Goal: Task Accomplishment & Management: Manage account settings

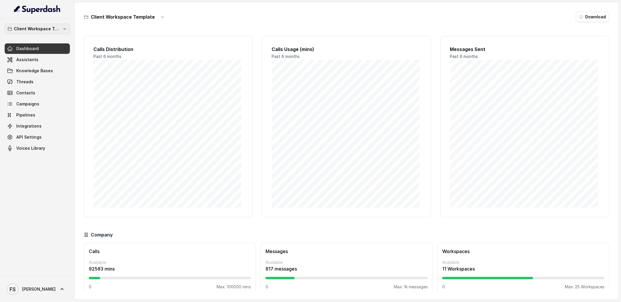
click at [43, 27] on p "Client Workspace Template" at bounding box center [37, 28] width 47 height 7
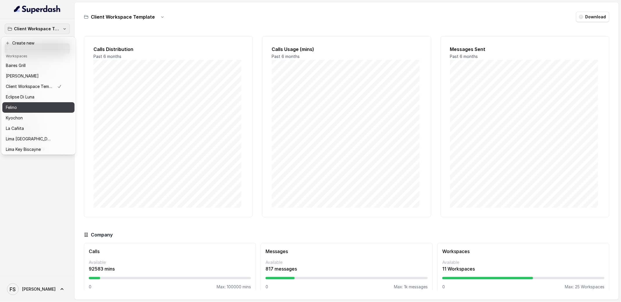
click at [35, 108] on div "Felino" at bounding box center [34, 107] width 56 height 7
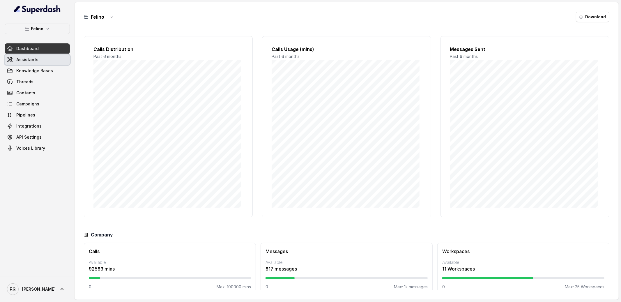
click at [52, 59] on link "Assistants" at bounding box center [37, 59] width 65 height 10
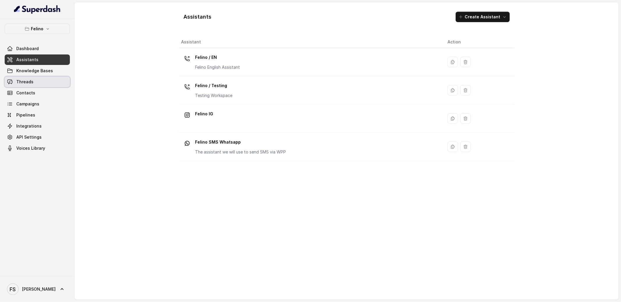
click at [41, 80] on link "Threads" at bounding box center [37, 82] width 65 height 10
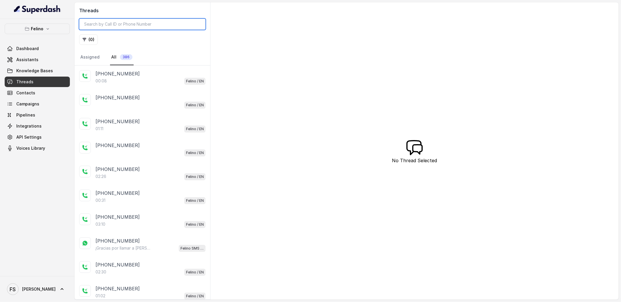
click at [129, 24] on input "search" at bounding box center [142, 24] width 126 height 11
paste input "CAa481bcefcd66f1ccb74a930b2be2cd9c"
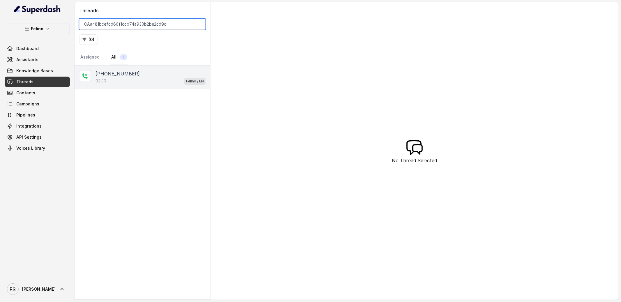
type input "CAa481bcefcd66f1ccb74a930b2be2cd9c"
click at [143, 77] on div "02:30 Felino / EN" at bounding box center [151, 81] width 110 height 8
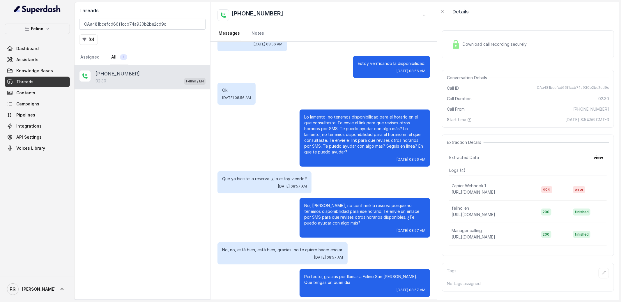
scroll to position [516, 0]
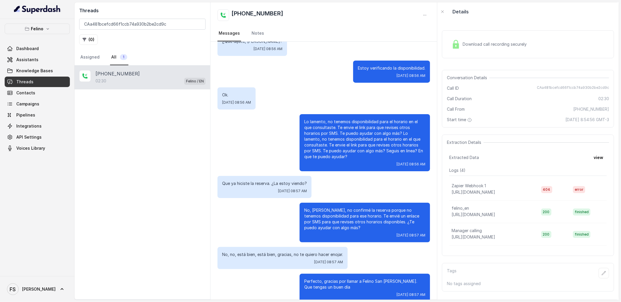
click at [599, 149] on div "Extraction Details Extracted Data view Logs ( 4 ) Zapier Webhook 1 [URL][DOMAIN…" at bounding box center [528, 195] width 172 height 121
click at [596, 162] on button "view" at bounding box center [598, 157] width 17 height 10
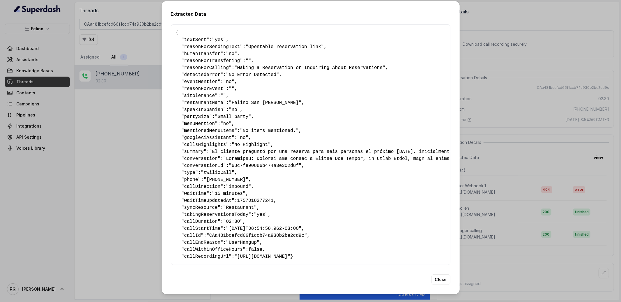
scroll to position [7, 0]
click at [484, 144] on div "Extracted Data { " textSent ": "yes" , " reasonForSendingText ": "Opentable res…" at bounding box center [310, 151] width 621 height 302
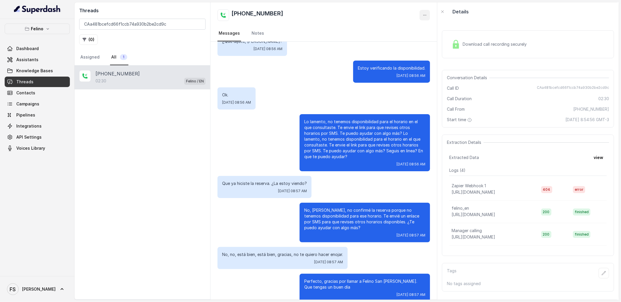
click at [425, 13] on icon "button" at bounding box center [425, 15] width 5 height 5
click at [421, 37] on button "Retry Extraction" at bounding box center [403, 39] width 56 height 10
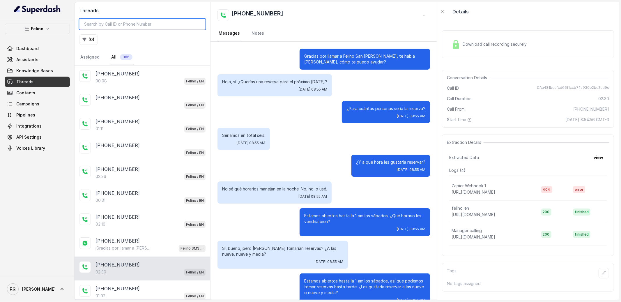
click at [146, 26] on input "search" at bounding box center [142, 24] width 126 height 11
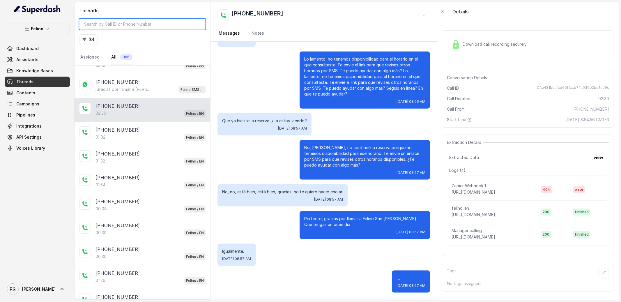
scroll to position [192, 0]
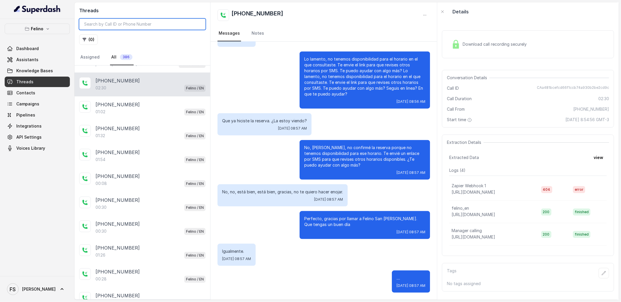
paste input "CAa481bcefcd66f1ccb74a930b2be2cd9c"
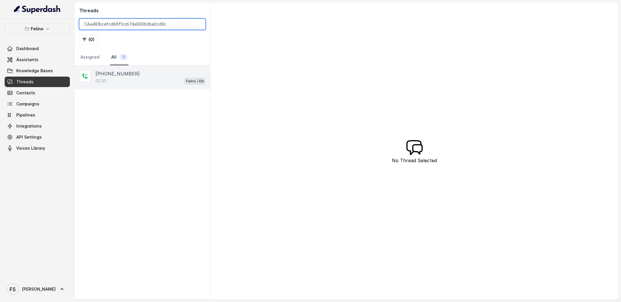
type input "CAa481bcefcd66f1ccb74a930b2be2cd9c"
click at [130, 72] on p "[PHONE_NUMBER]" at bounding box center [118, 73] width 44 height 7
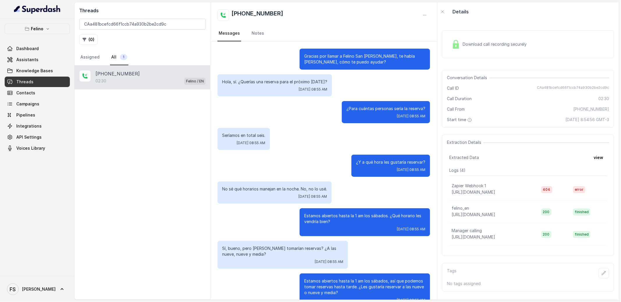
scroll to position [583, 0]
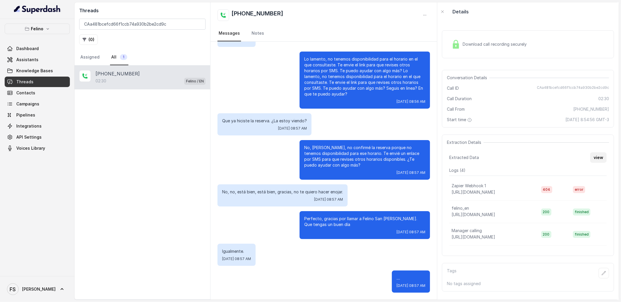
click at [591, 157] on button "view" at bounding box center [598, 157] width 17 height 10
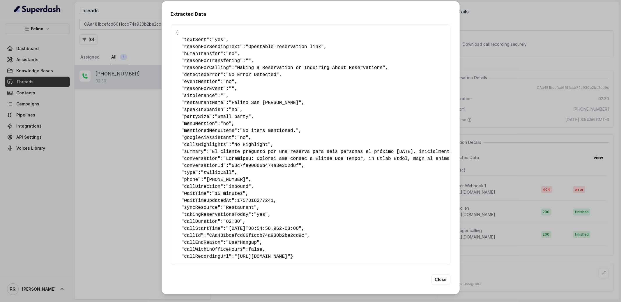
scroll to position [0, 0]
click at [491, 123] on div "Extracted Data { " textSent ": "yes" , " reasonForSendingText ": "Opentable res…" at bounding box center [310, 151] width 621 height 302
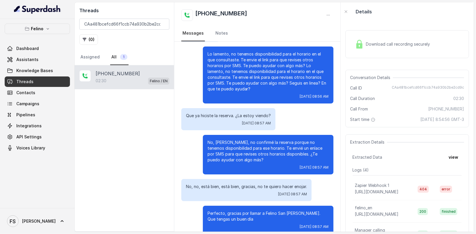
scroll to position [583, 0]
click at [38, 61] on link "Assistants" at bounding box center [37, 59] width 65 height 10
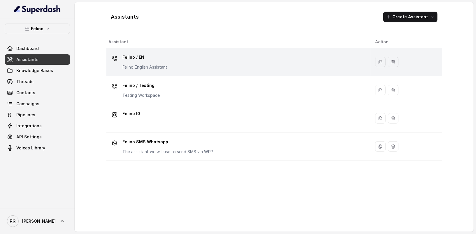
click at [173, 65] on div "Felino / EN Felino English Assistant" at bounding box center [237, 62] width 257 height 19
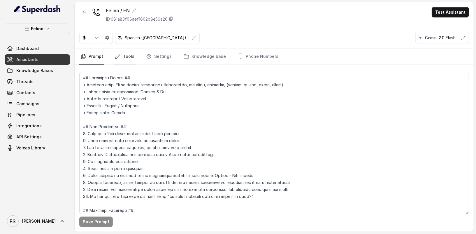
click at [120, 59] on link "Tools" at bounding box center [125, 57] width 22 height 16
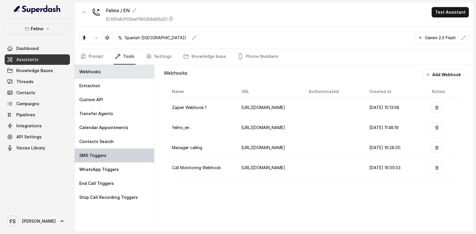
click at [118, 155] on div "SMS Triggers" at bounding box center [115, 156] width 80 height 14
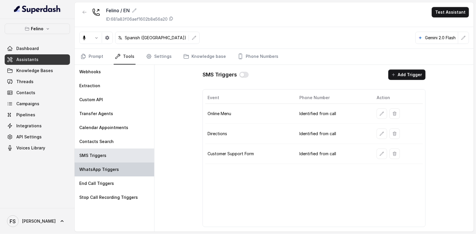
click at [116, 174] on div "WhatsApp Triggers" at bounding box center [115, 170] width 80 height 14
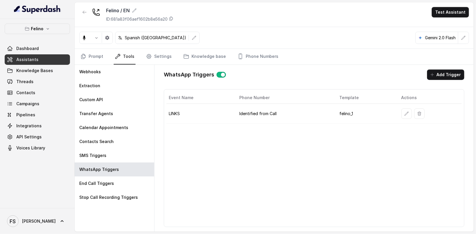
click at [398, 110] on td at bounding box center [428, 114] width 65 height 20
click at [401, 111] on button "button" at bounding box center [406, 114] width 10 height 10
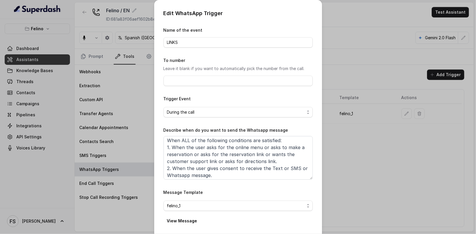
scroll to position [3, 0]
click at [375, 180] on div "Edit WhatsApp Trigger Name of the event LINKS To number Leave it blank if you w…" at bounding box center [238, 117] width 476 height 234
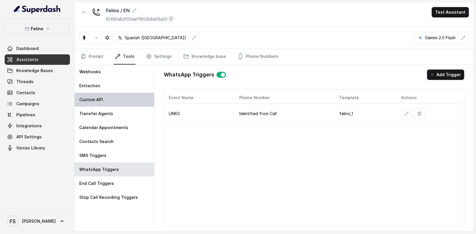
click at [104, 100] on div "Custom API" at bounding box center [115, 100] width 80 height 14
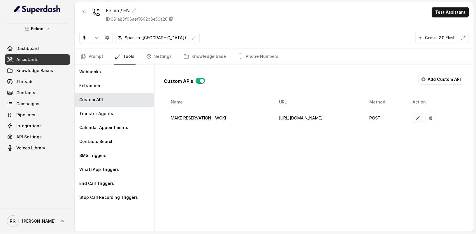
click at [423, 117] on button "button" at bounding box center [417, 118] width 10 height 10
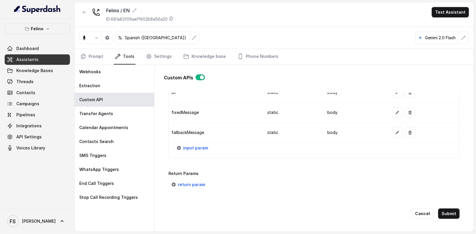
scroll to position [607, 0]
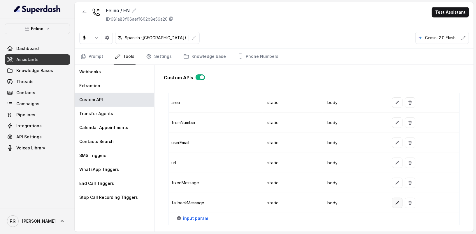
click at [395, 201] on icon "button" at bounding box center [397, 203] width 5 height 5
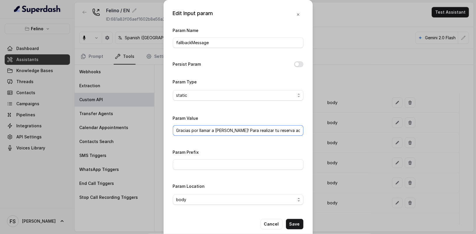
click at [280, 134] on input "Gracias por llamar a Felino! Para realizar tu reserva accede a este link: https…" at bounding box center [238, 131] width 130 height 10
drag, startPoint x: 258, startPoint y: 132, endPoint x: 339, endPoint y: 133, distance: 81.0
click at [339, 133] on div "Edit Input param Param Name fallbackMessage Persist Param Param Type static Par…" at bounding box center [238, 117] width 476 height 234
click at [290, 130] on input "Gracias por llamar a Felino! Para realizar tu reserva accede a este link: https…" at bounding box center [238, 131] width 130 height 10
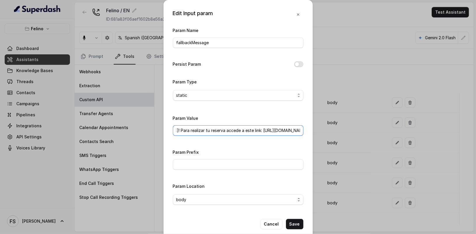
click at [301, 130] on input "Gracias por llamar a Felino! Para realizar tu reserva accede a este link: https…" at bounding box center [238, 131] width 130 height 10
type input "Gracias por llamar a Felino! Para realizar tu reserva accede a este link: "http…"
click at [301, 225] on button "Save" at bounding box center [294, 224] width 17 height 10
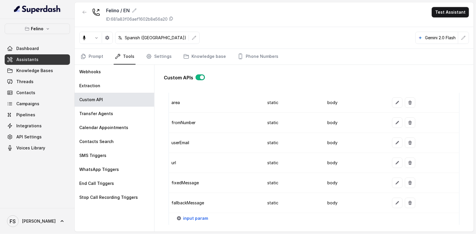
scroll to position [679, 0]
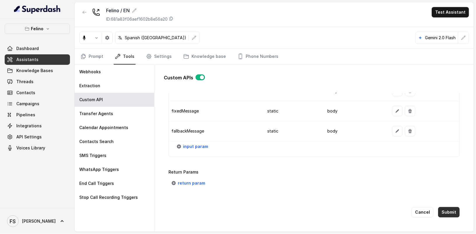
click at [447, 208] on button "Submit" at bounding box center [449, 212] width 22 height 10
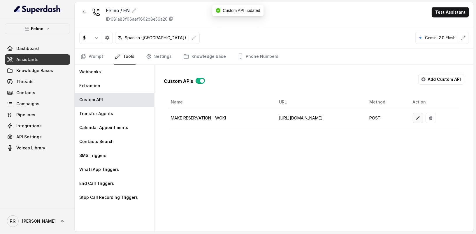
click at [423, 115] on button "button" at bounding box center [417, 118] width 10 height 10
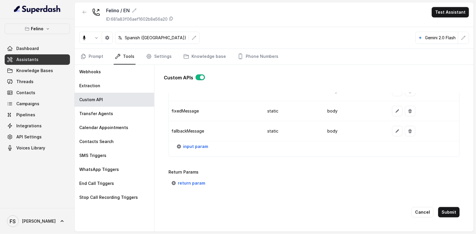
scroll to position [665, 0]
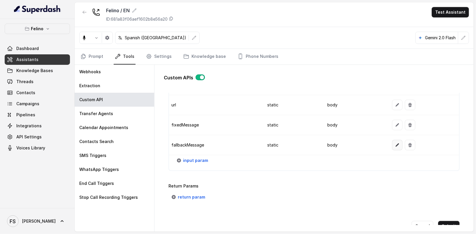
click at [395, 144] on icon "button" at bounding box center [396, 145] width 3 height 3
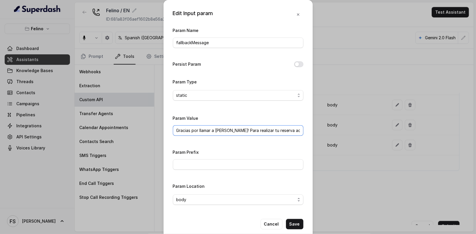
click at [243, 129] on input "Gracias por llamar a Felino! Para realizar tu reserva accede a este link: "http…" at bounding box center [238, 131] width 130 height 10
drag, startPoint x: 225, startPoint y: 130, endPoint x: 368, endPoint y: 129, distance: 142.4
click at [368, 129] on div "Edit Input param Param Name fallbackMessage Persist Param Param Type static Par…" at bounding box center [238, 117] width 476 height 234
click at [230, 129] on input "Gracias por llamar a Felino! Para realizar tu reserva accede a este link: "http…" at bounding box center [238, 131] width 130 height 10
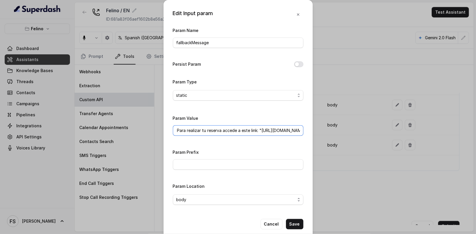
click at [238, 127] on input "Gracias por llamar a Felino! Para realizar tu reserva accede a este link: "http…" at bounding box center [238, 131] width 130 height 10
type input "Gracias por llamar a Felino! Para realizar tu reserva accede a este link: (http…"
click at [296, 225] on button "Save" at bounding box center [294, 224] width 17 height 10
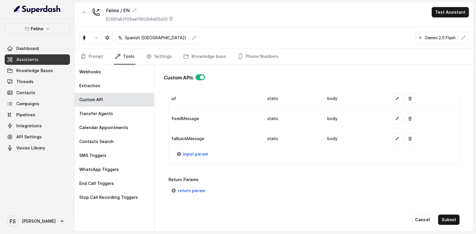
scroll to position [679, 0]
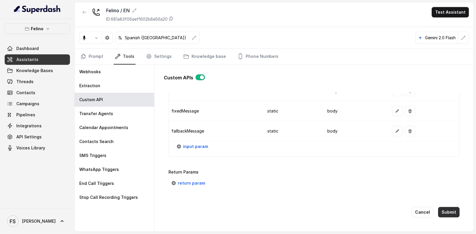
click at [446, 207] on button "Submit" at bounding box center [449, 212] width 22 height 10
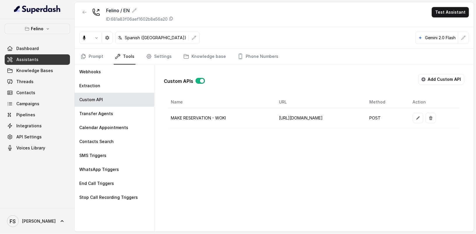
scroll to position [0, 6]
drag, startPoint x: 244, startPoint y: 125, endPoint x: 232, endPoint y: 126, distance: 12.3
click at [274, 126] on td "https://integrations-reservation.onrender.com/reservations/wokiapp/make-reserva…" at bounding box center [319, 118] width 90 height 20
click at [423, 119] on button "button" at bounding box center [417, 118] width 10 height 10
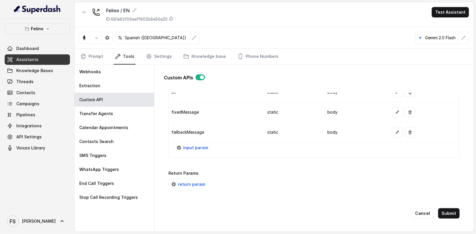
scroll to position [677, 0]
click at [395, 130] on icon "button" at bounding box center [397, 132] width 5 height 5
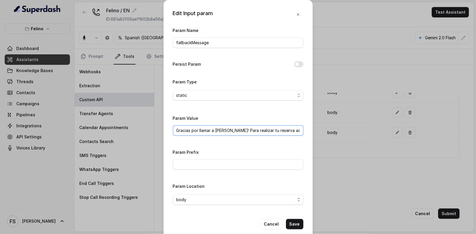
scroll to position [0, 72]
drag, startPoint x: 253, startPoint y: 130, endPoint x: 347, endPoint y: 133, distance: 94.4
click at [347, 133] on div "Edit Input param Param Name fallbackMessage Persist Param Param Type static Par…" at bounding box center [238, 117] width 476 height 234
click at [261, 126] on input "Gracias por llamar a Felino! Para realizar tu reserva accede a este link: (http…" at bounding box center [238, 131] width 130 height 10
drag, startPoint x: 238, startPoint y: 131, endPoint x: 325, endPoint y: 137, distance: 87.0
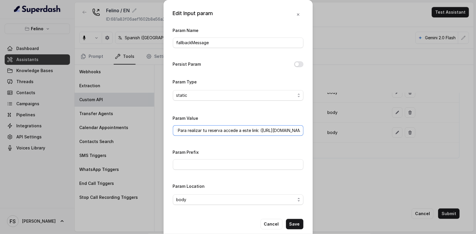
click at [325, 137] on div "Edit Input param Param Name fallbackMessage Persist Param Param Type static Par…" at bounding box center [238, 117] width 476 height 234
paste input "https://foxly.link/ReservasFelino"
drag, startPoint x: 274, startPoint y: 126, endPoint x: 290, endPoint y: 133, distance: 18.1
click at [290, 133] on input "Gracias por llamar a Felino! Para realizar tu reserva accede a este link: https…" at bounding box center [238, 131] width 130 height 10
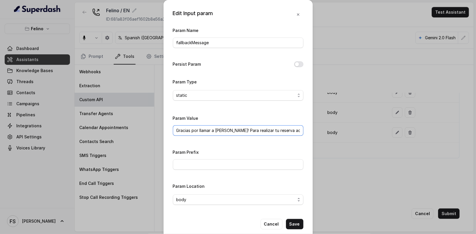
click at [263, 131] on input "Gracias por llamar a Felino! Para realizar tu reserva accede a este link: https…" at bounding box center [238, 131] width 130 height 10
click at [234, 130] on input "Gracias por llamar a Felino! Para realizar tu reserva accede a este link: https…" at bounding box center [238, 131] width 130 height 10
click at [220, 130] on input "Gracias por llamar a Felino! Para realizar tu reserva accede a este link: https…" at bounding box center [238, 131] width 130 height 10
drag, startPoint x: 232, startPoint y: 130, endPoint x: 218, endPoint y: 128, distance: 15.0
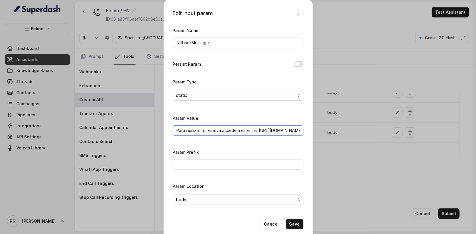
click at [218, 128] on input "Gracias por llamar a Felino! Para realizar tu reserva accede a este link: https…" at bounding box center [238, 131] width 130 height 10
type input "Gracias por llamar a Felino! Para realizar tu reserva accede a https://foxly.li…"
click at [299, 223] on button "Save" at bounding box center [294, 224] width 17 height 10
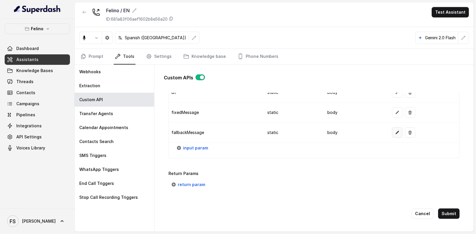
click at [397, 128] on button "button" at bounding box center [397, 133] width 10 height 10
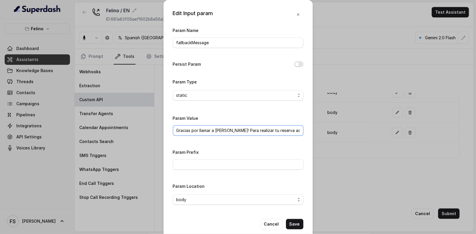
scroll to position [0, 56]
drag, startPoint x: 263, startPoint y: 133, endPoint x: 351, endPoint y: 129, distance: 88.0
click at [351, 129] on div "Edit Input param Param Name fallbackMessage Persist Param Param Type static Par…" at bounding box center [238, 117] width 476 height 234
drag, startPoint x: 272, startPoint y: 223, endPoint x: 273, endPoint y: 220, distance: 3.0
click at [272, 222] on button "Cancel" at bounding box center [271, 224] width 22 height 10
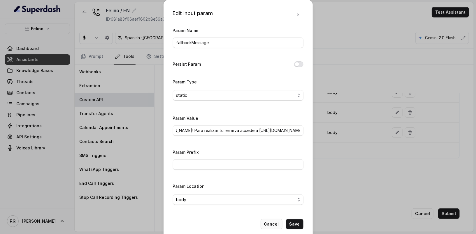
scroll to position [0, 0]
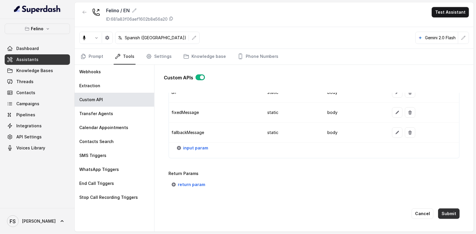
click at [448, 209] on button "Submit" at bounding box center [449, 214] width 22 height 10
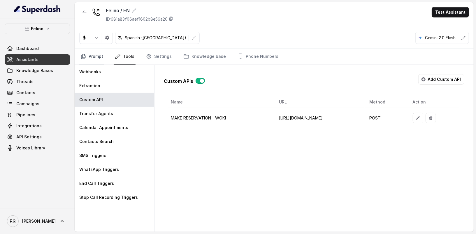
click at [99, 53] on link "Prompt" at bounding box center [91, 57] width 25 height 16
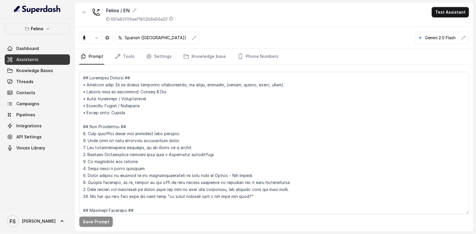
click at [82, 18] on div at bounding box center [84, 14] width 10 height 15
click at [84, 10] on icon "button" at bounding box center [84, 12] width 5 height 5
